Goal: Contribute content

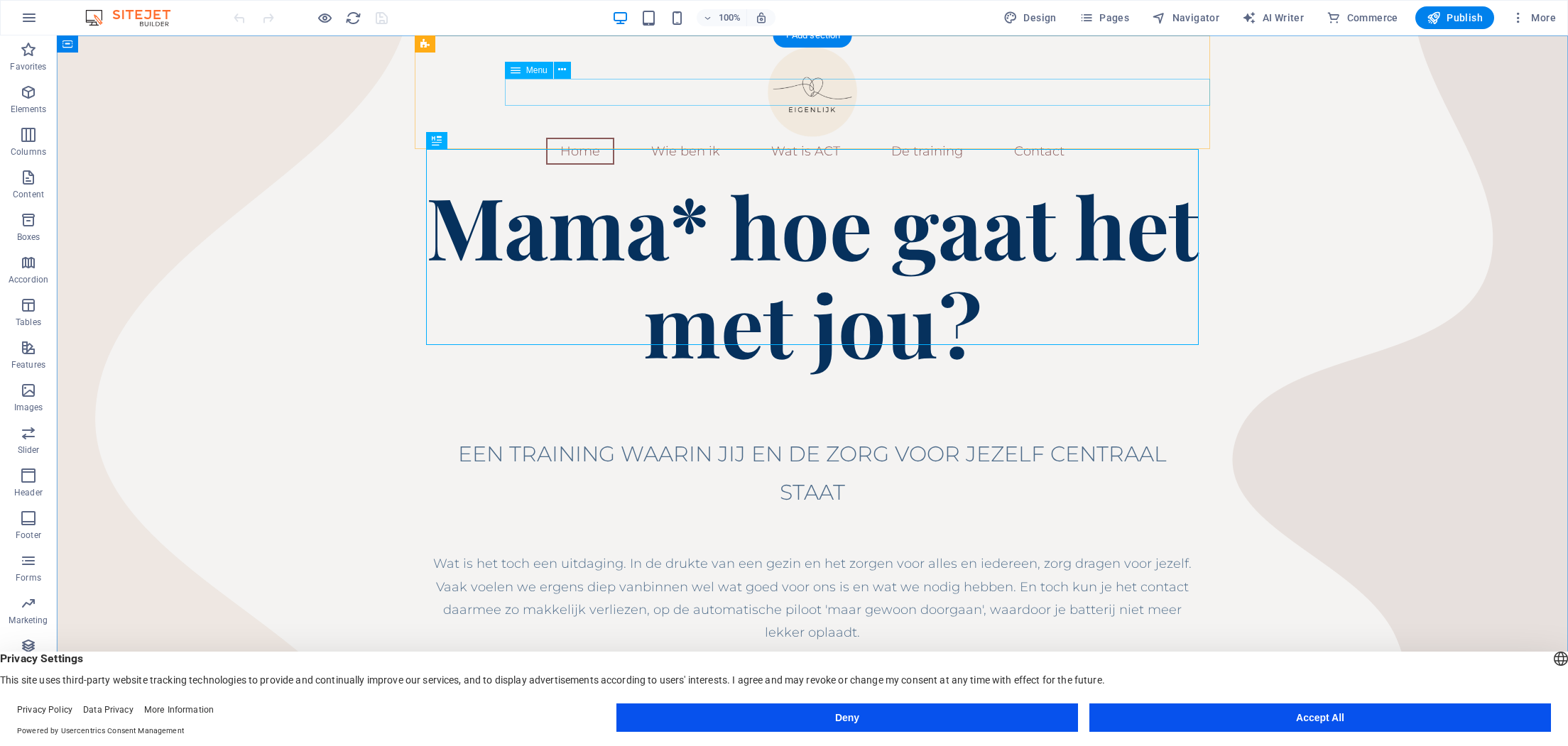
click at [980, 137] on nav "Home Wie ben ik Wat is ACT De training Contact" at bounding box center [812, 151] width 795 height 27
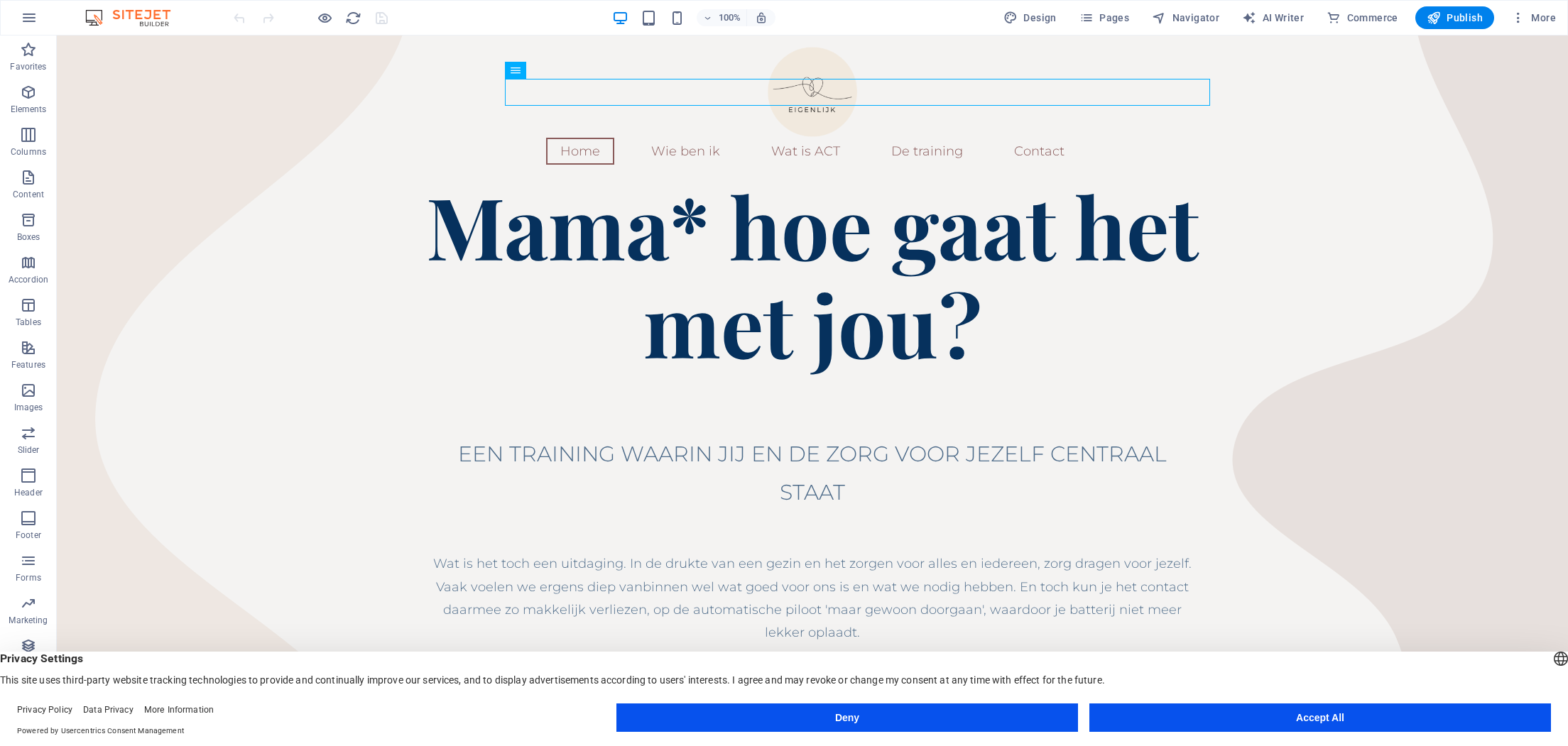
click at [1194, 714] on button "Accept All" at bounding box center [1319, 717] width 461 height 29
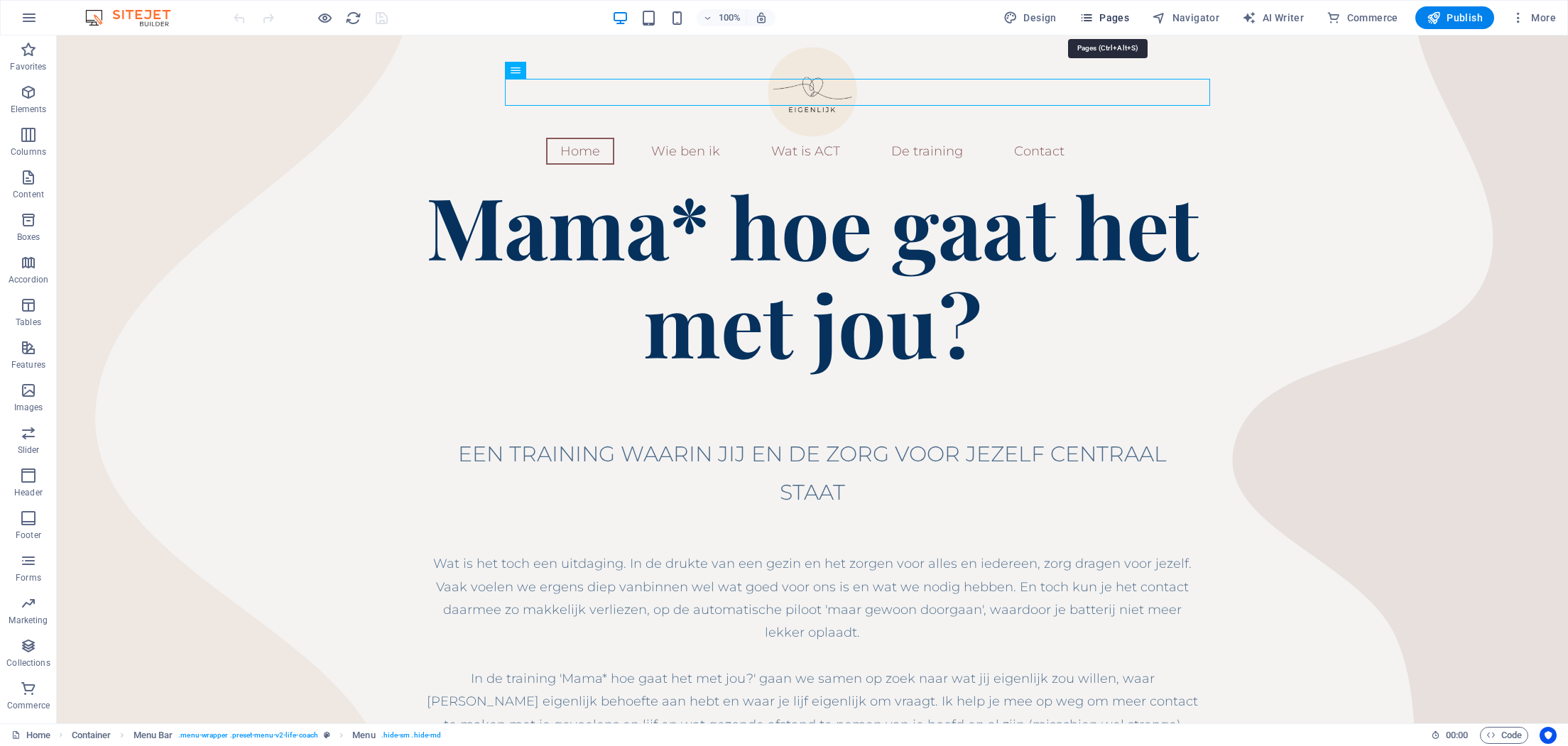
click at [1105, 18] on span "Pages" at bounding box center [1104, 18] width 50 height 14
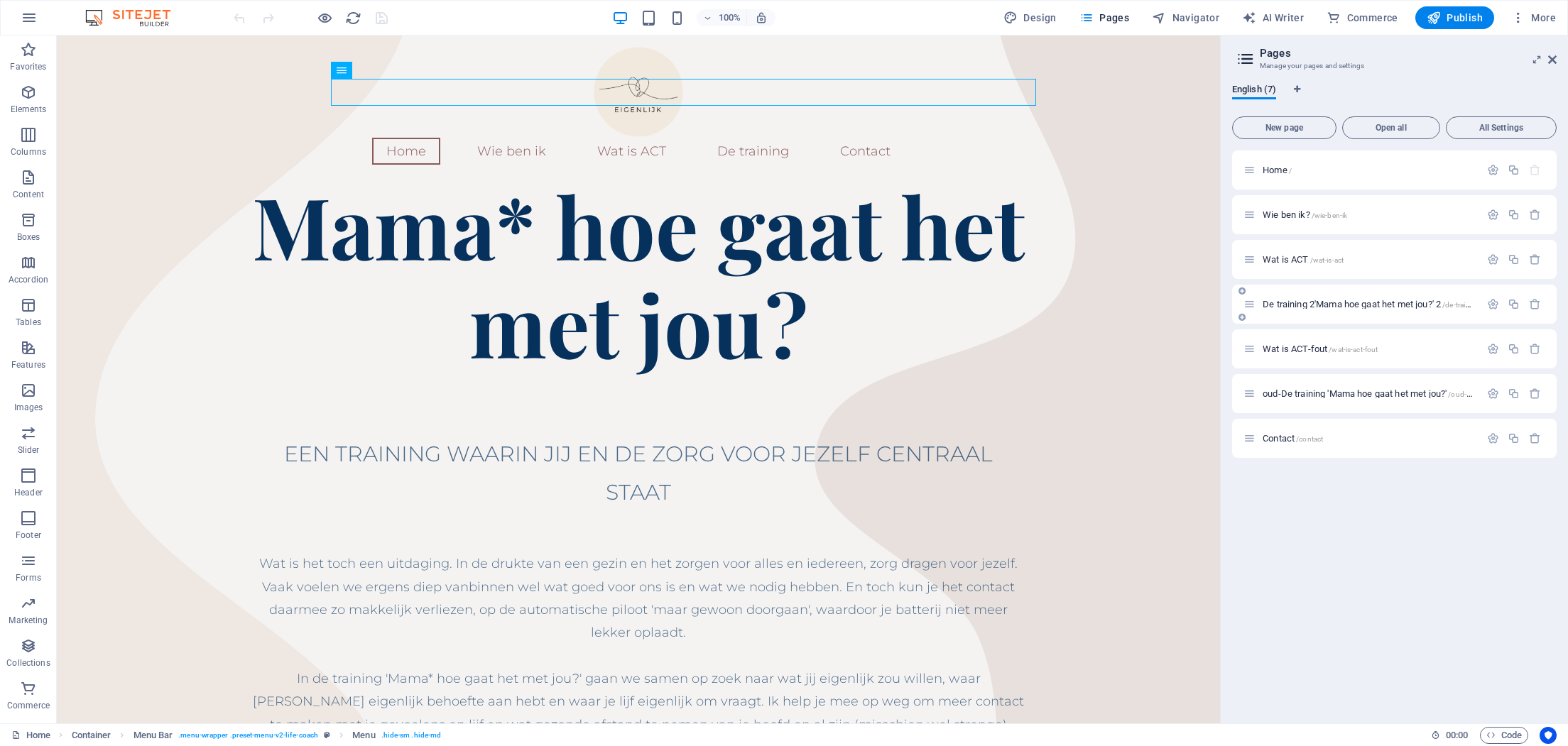
click at [1351, 308] on span "De training 2'Mama hoe gaat het met jou?' 2 /de-training-mama-hoe-gaat-het-met-…" at bounding box center [1420, 303] width 316 height 11
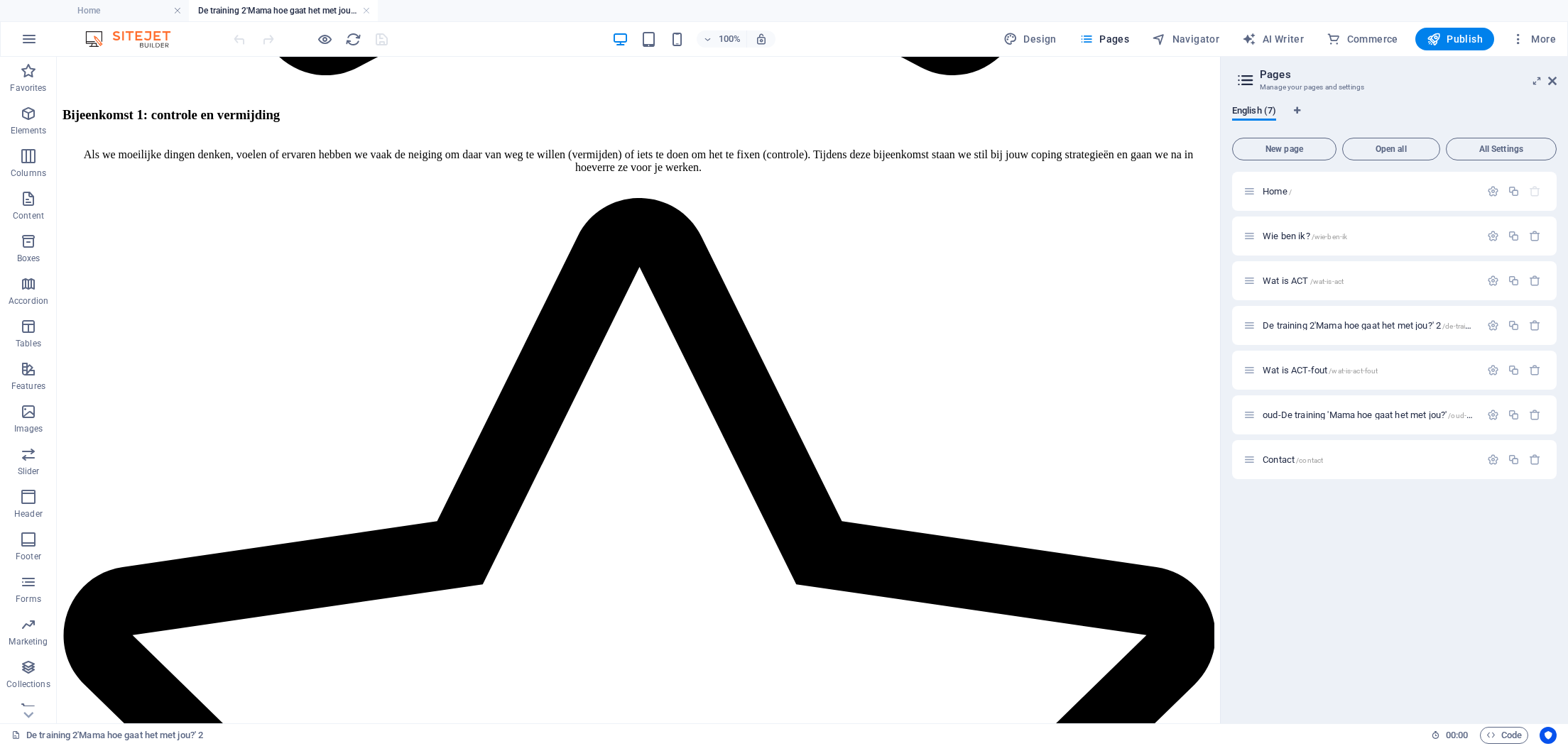
scroll to position [1524, 0]
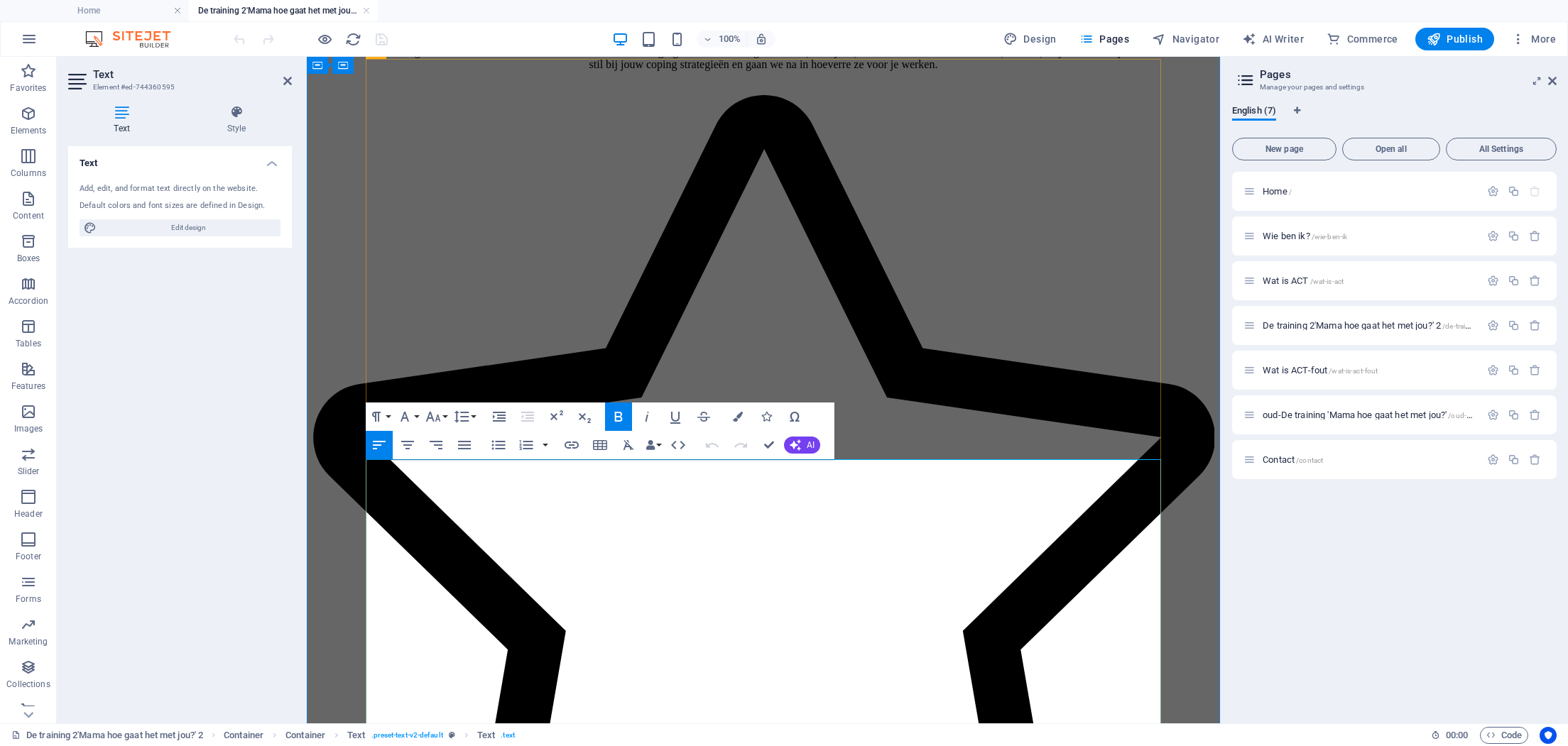
click at [1554, 81] on icon at bounding box center [1552, 80] width 8 height 11
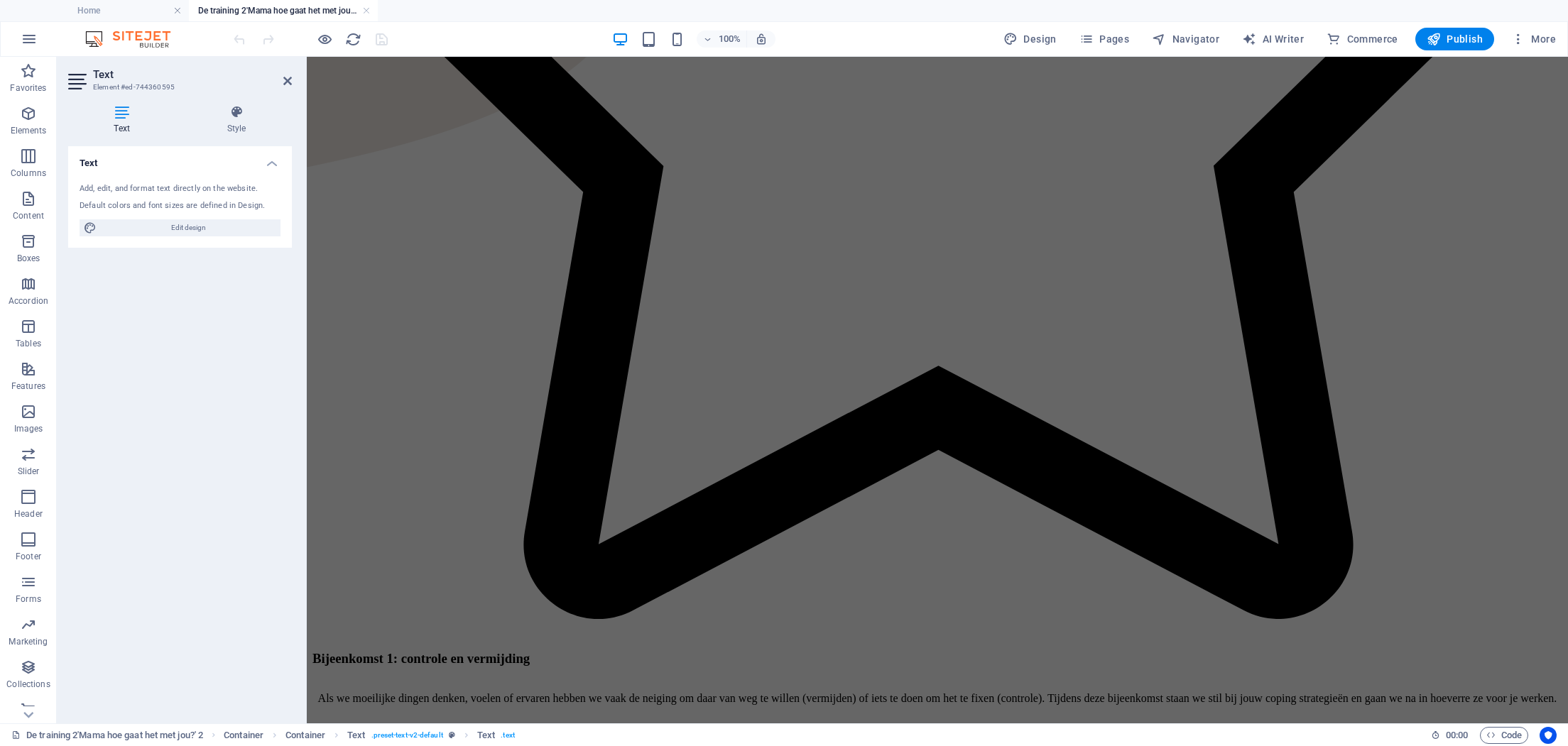
scroll to position [687, 0]
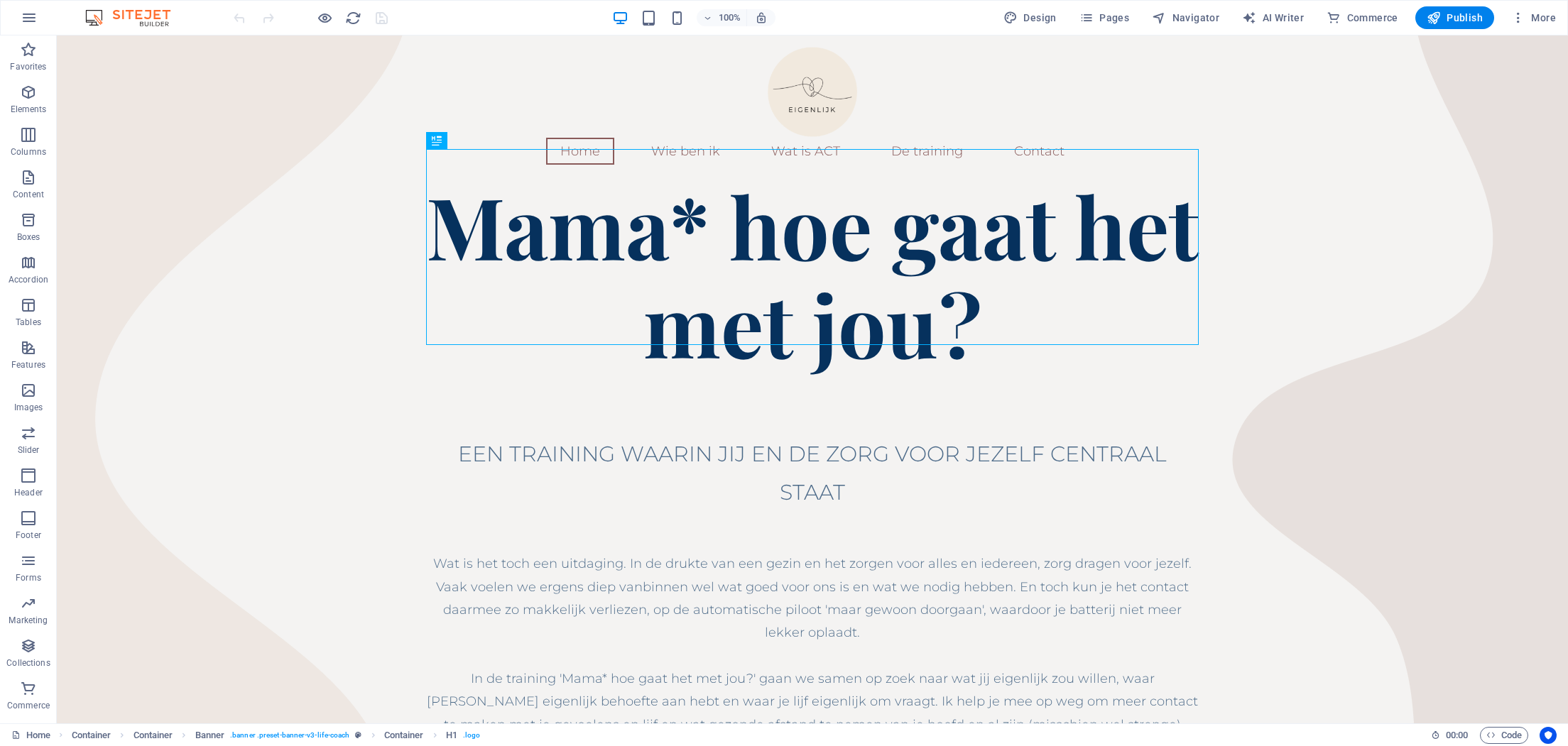
click at [1102, 32] on div "100% Design Pages Navigator AI Writer Commerce Publish More" at bounding box center [784, 18] width 1566 height 34
click at [1102, 12] on span "Pages" at bounding box center [1104, 18] width 50 height 14
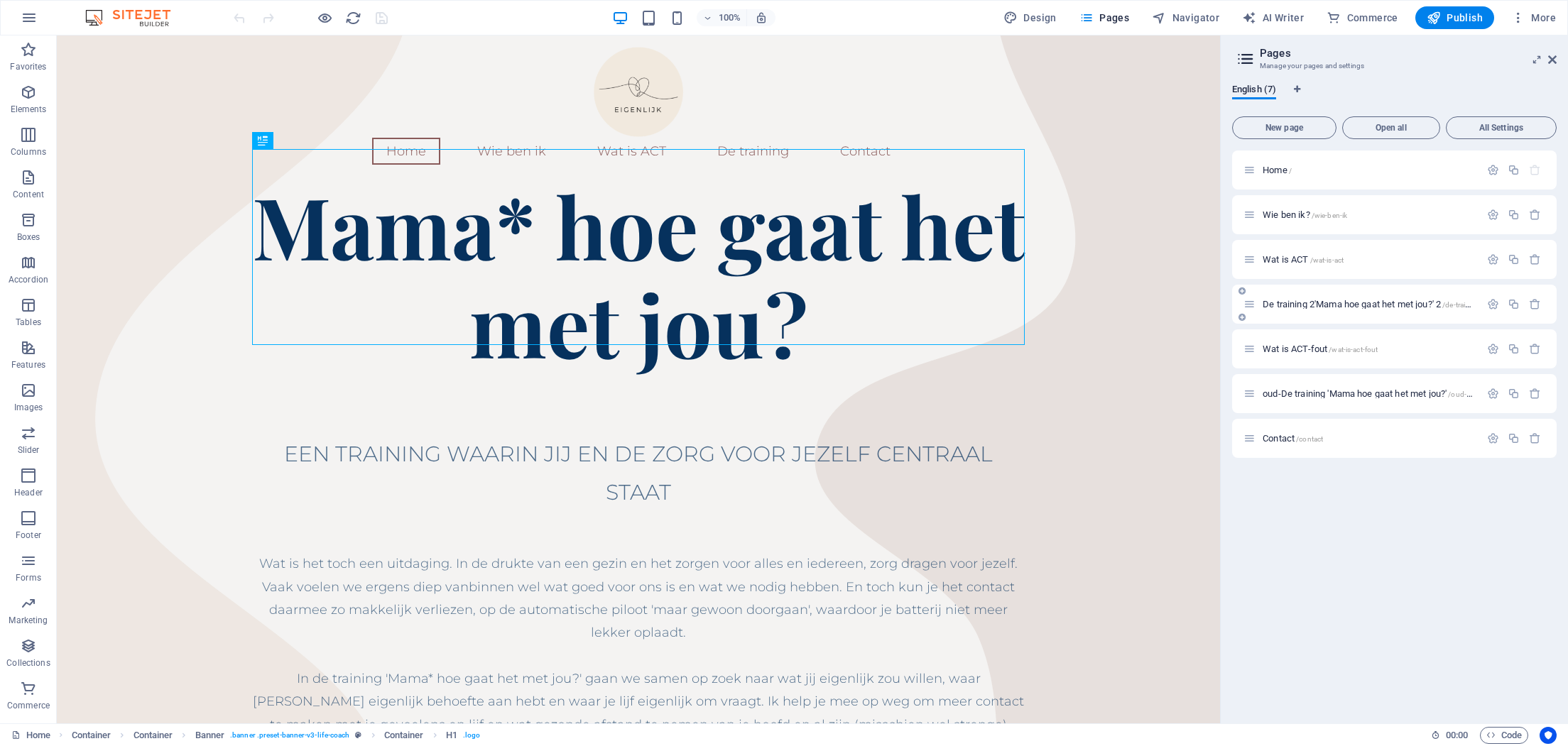
click at [1328, 294] on div "De training 2'Mama hoe gaat het met jou?' 2 /de-training-mama-hoe-gaat-het-met-…" at bounding box center [1394, 304] width 325 height 39
click at [1331, 312] on div "De training 2'Mama hoe gaat het met jou?' 2 /de-training-mama-hoe-gaat-het-met-…" at bounding box center [1394, 304] width 325 height 39
click at [1324, 300] on span "De training 2'Mama hoe gaat het met jou?' 2 /de-training-mama-hoe-gaat-het-met-…" at bounding box center [1420, 303] width 316 height 11
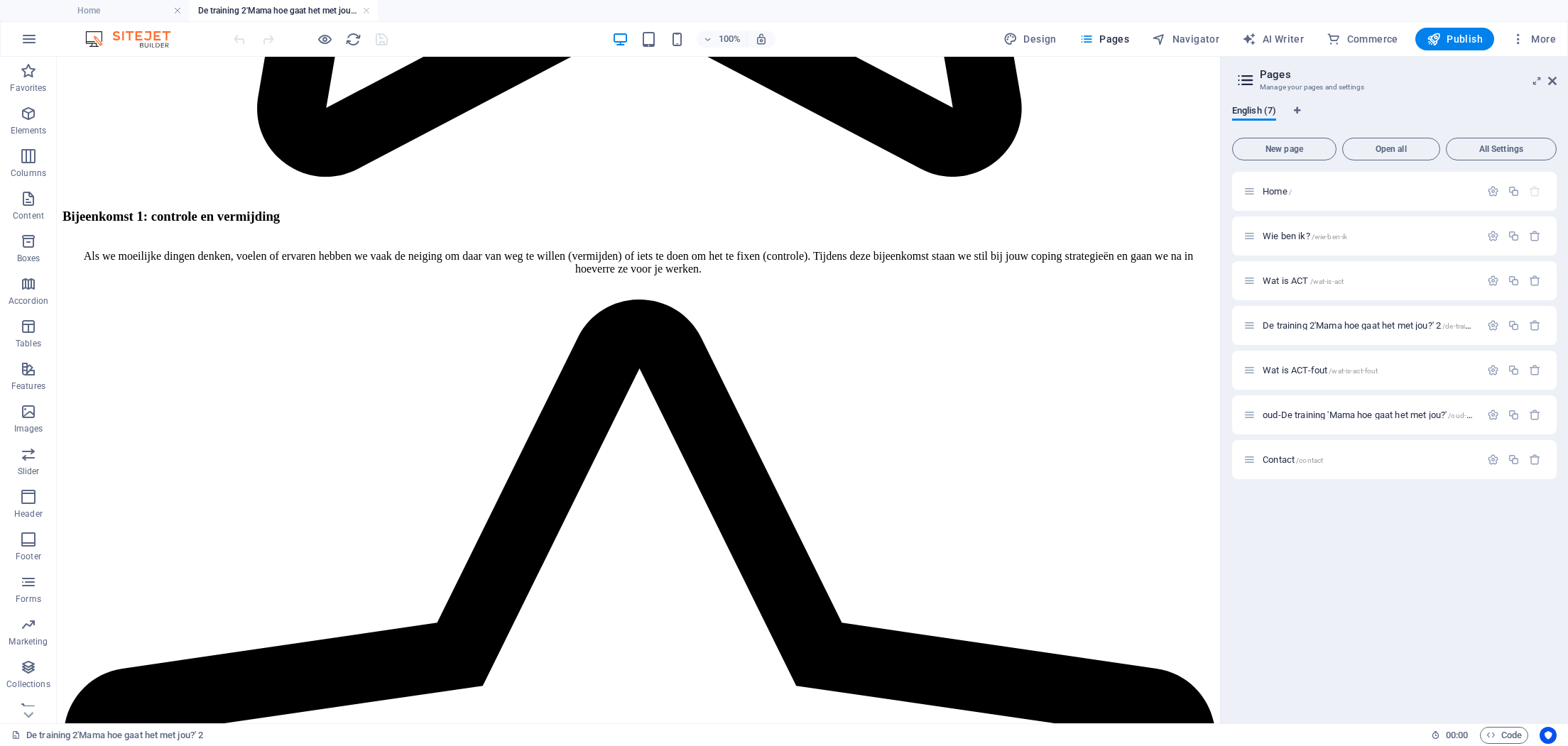
scroll to position [1527, 0]
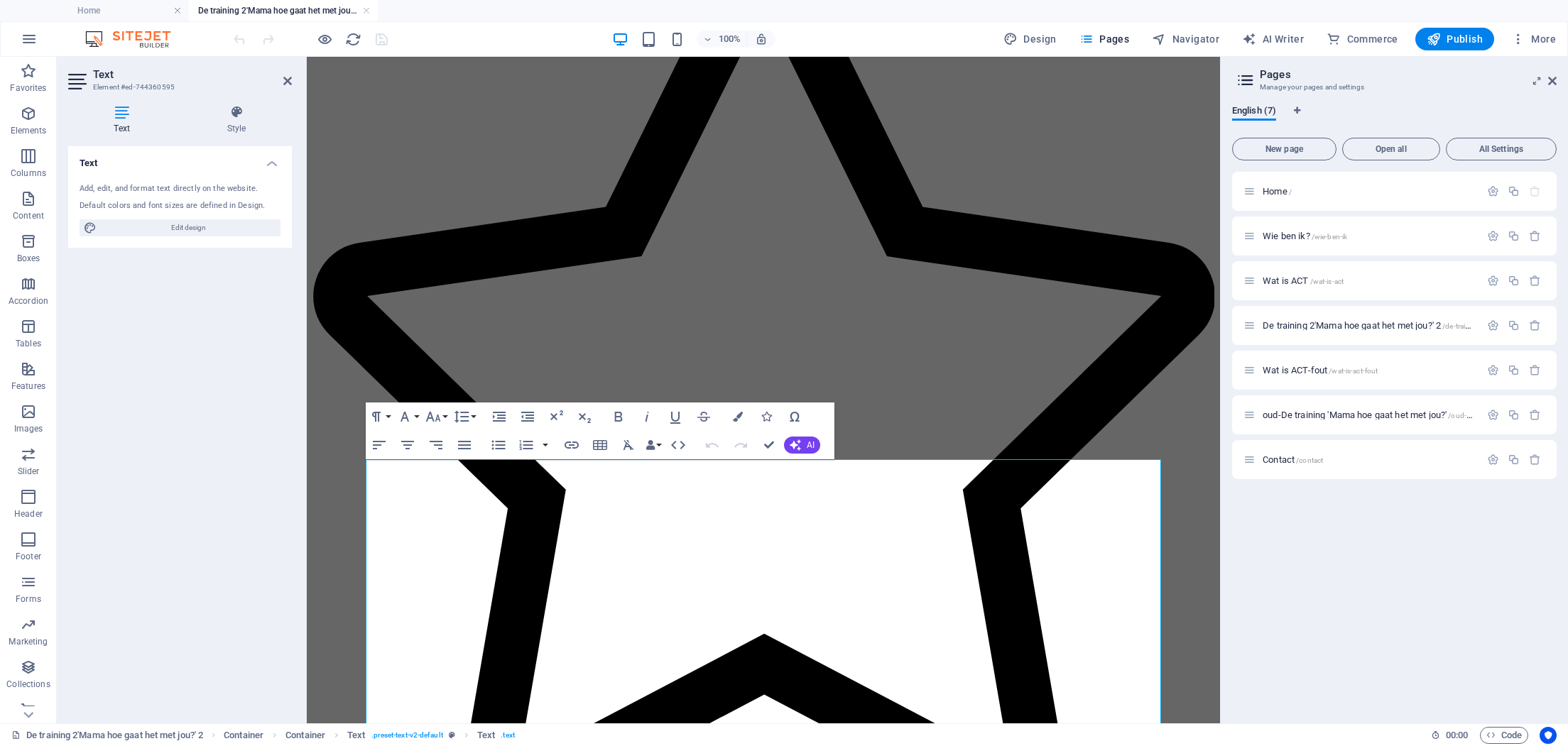
scroll to position [1385, 0]
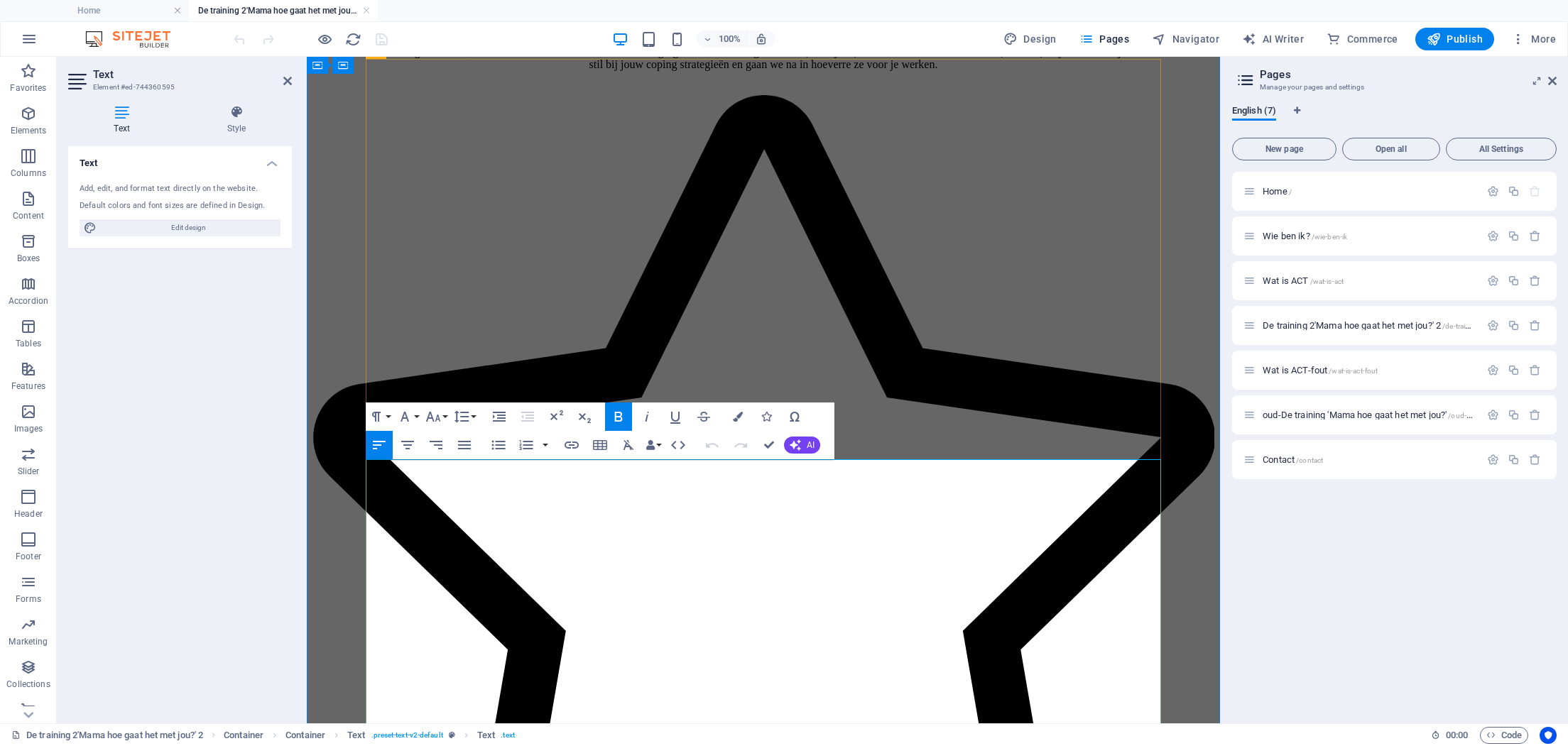
click at [1455, 38] on span "Publish" at bounding box center [1454, 39] width 57 height 14
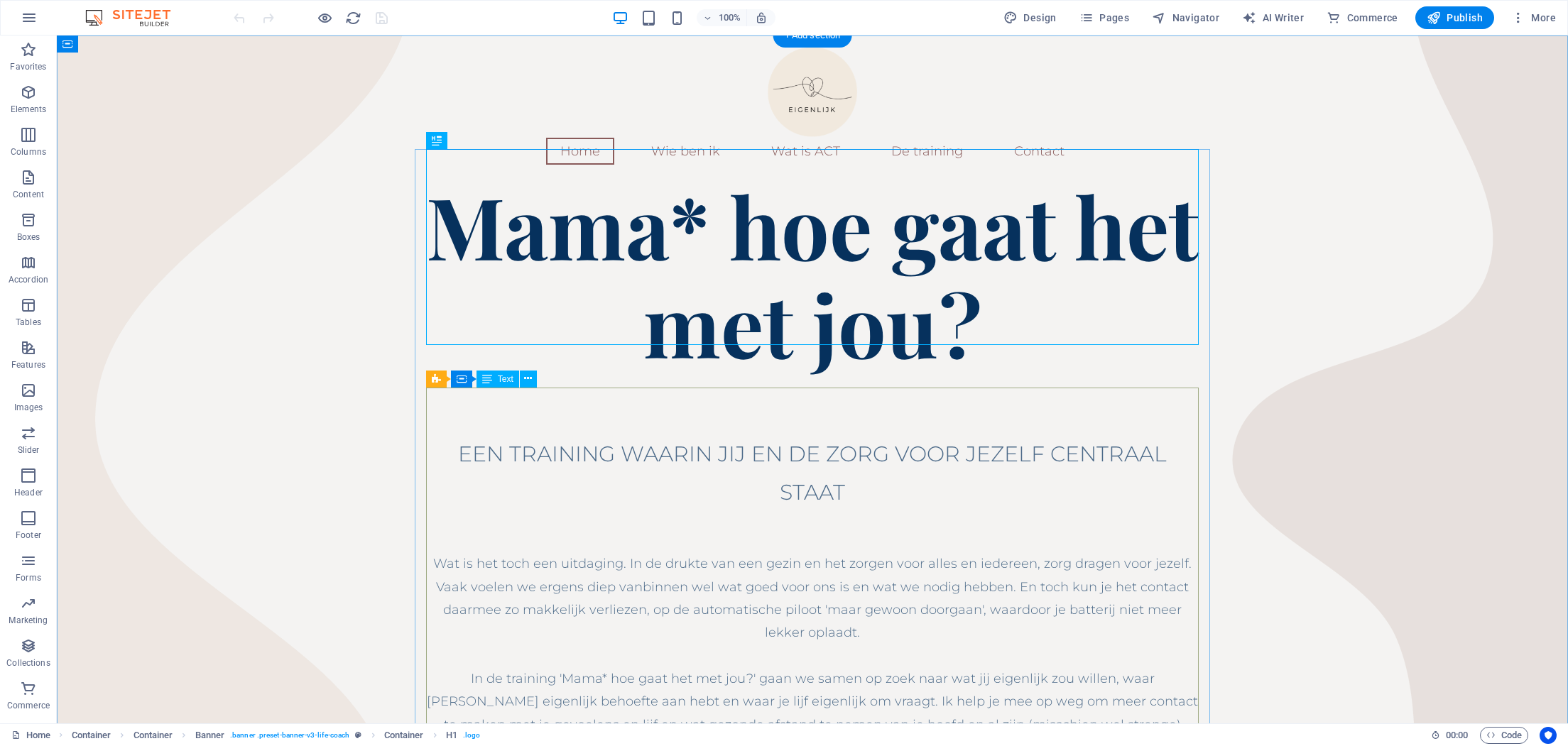
click at [855, 459] on div "EEN TRAINING WAARIN JIJ EN DE ZORG VOOR JEZELF CENTRAAL STAAT Wat is het toch e…" at bounding box center [812, 666] width 773 height 503
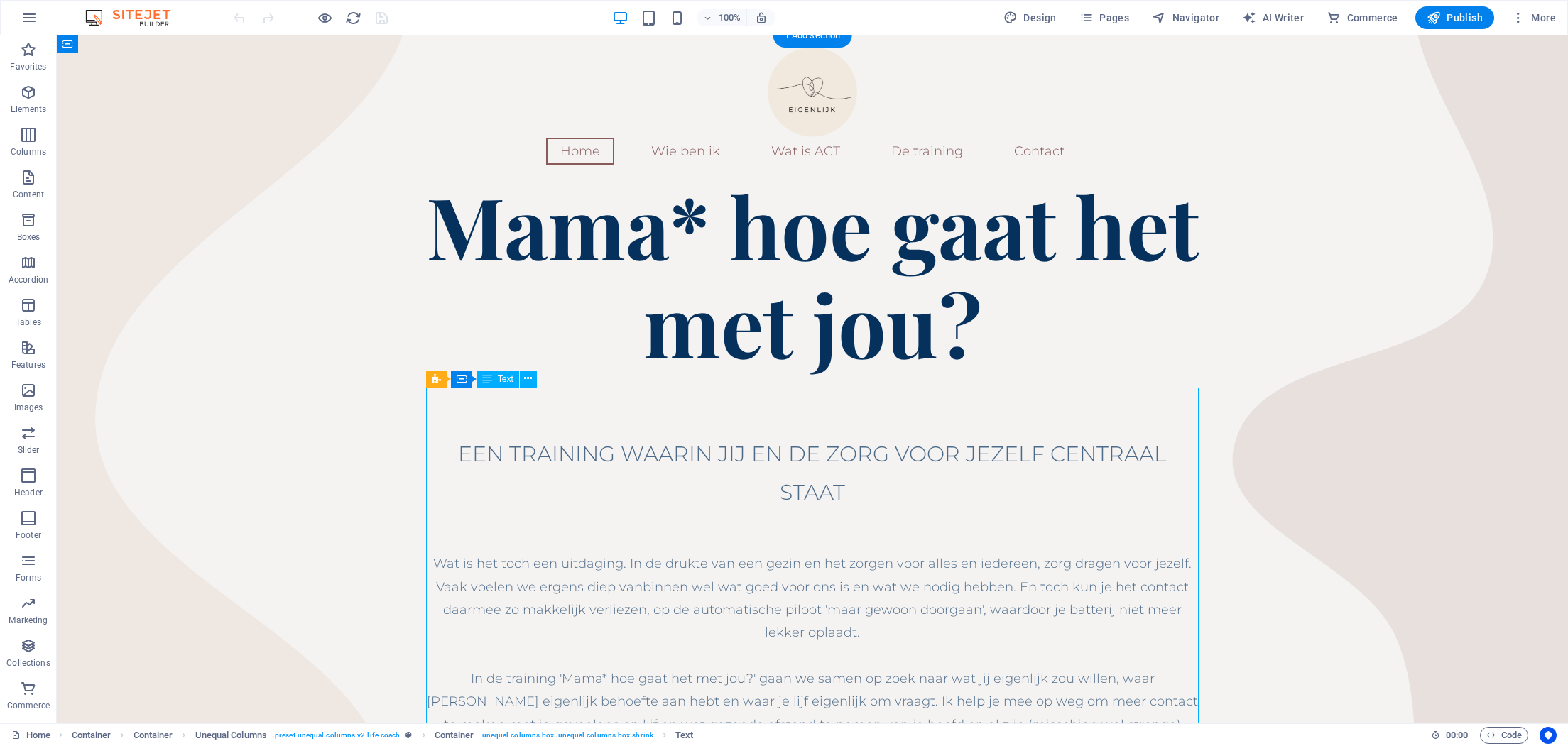
click at [855, 459] on div "EEN TRAINING WAARIN JIJ EN DE ZORG VOOR JEZELF CENTRAAL STAAT Wat is het toch e…" at bounding box center [812, 666] width 773 height 503
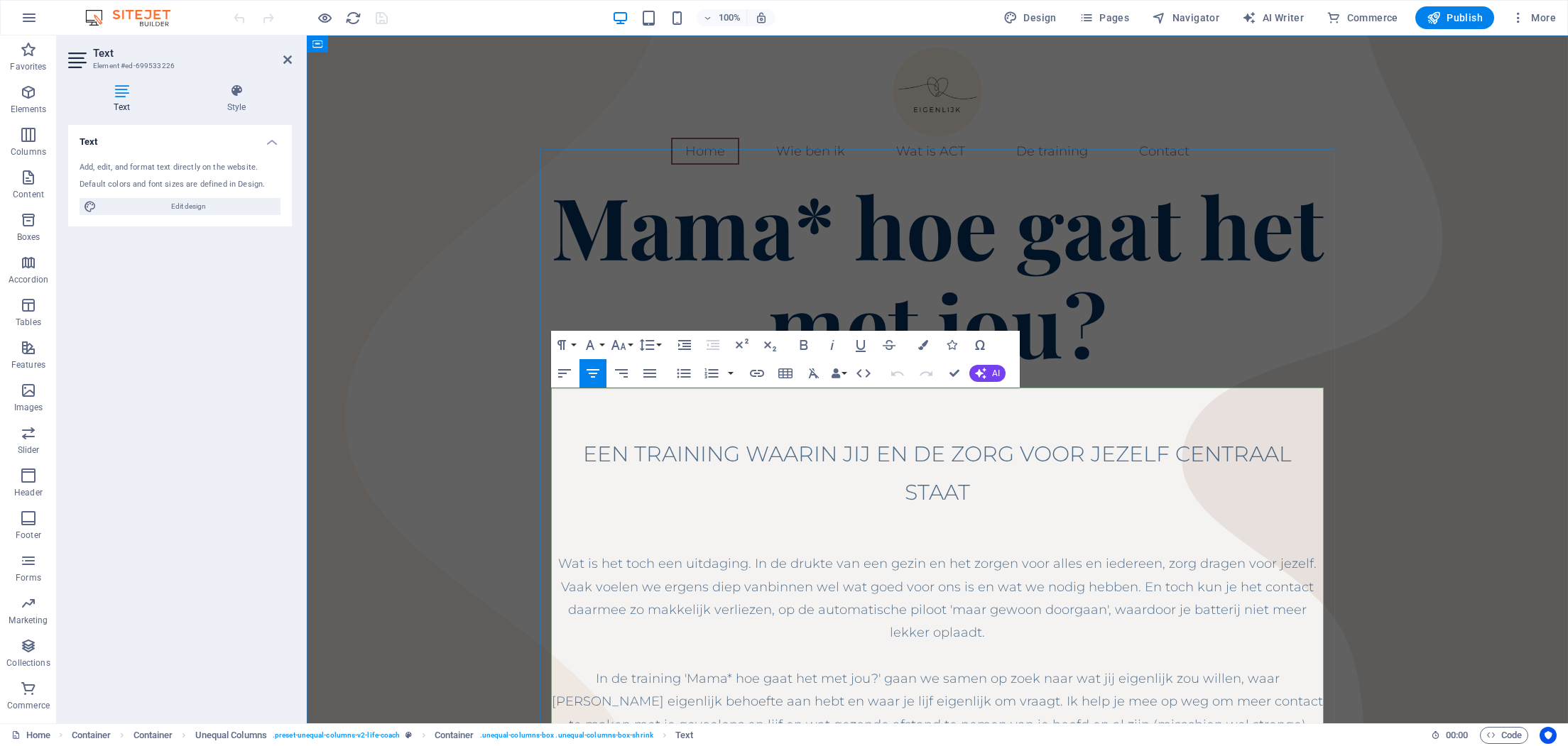
click at [973, 455] on p "EEN TRAINING WAARIN JIJ EN DE ZORG VOOR JEZELF CENTRAAL STAAT" at bounding box center [937, 463] width 773 height 97
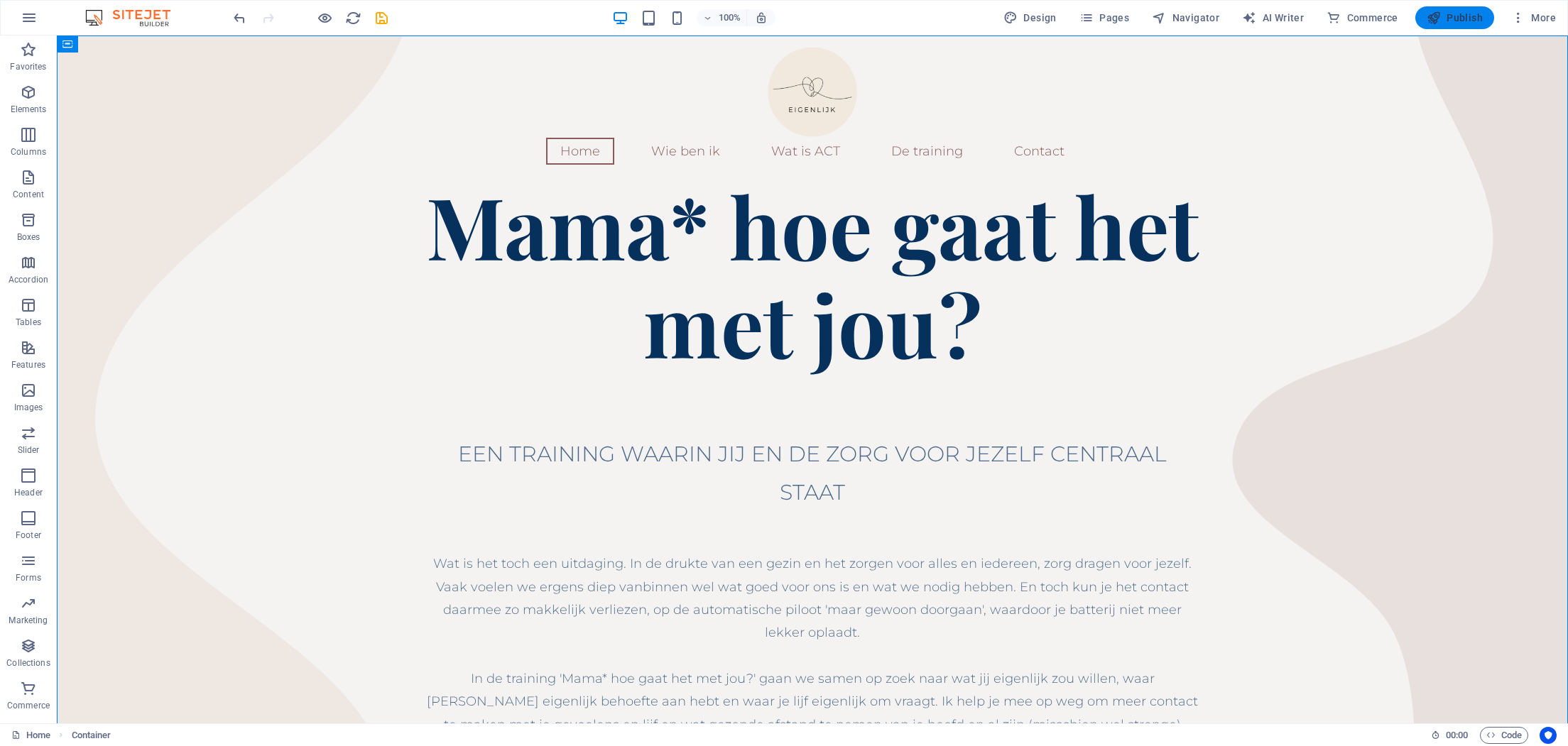
click at [1443, 20] on span "Publish" at bounding box center [1454, 18] width 57 height 14
